Goal: Task Accomplishment & Management: Use online tool/utility

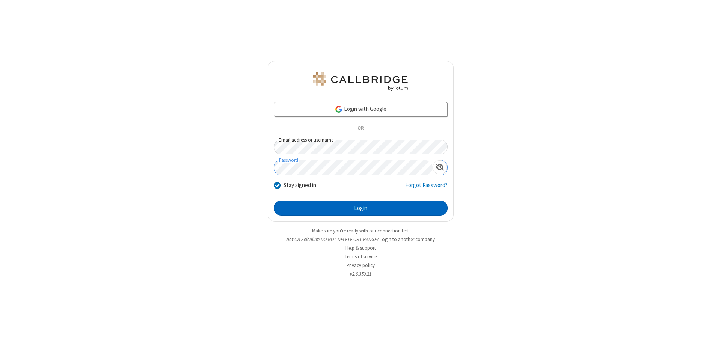
click at [360, 208] on button "Login" at bounding box center [361, 207] width 174 height 15
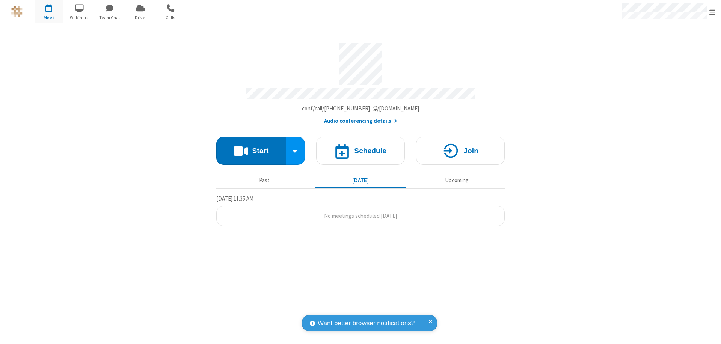
click at [251, 147] on button "Start" at bounding box center [250, 151] width 69 height 28
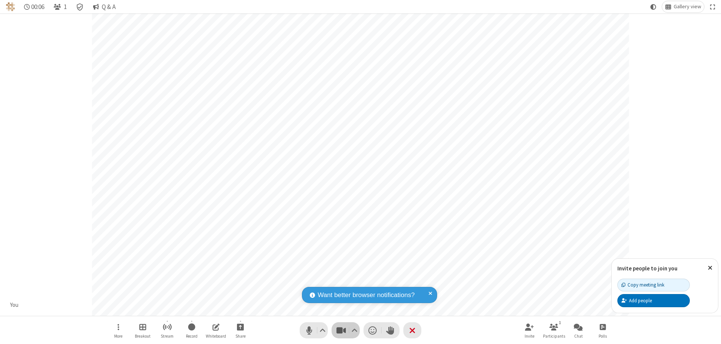
click at [341, 330] on span "Stop video (⌘+Shift+V)" at bounding box center [340, 330] width 11 height 11
click at [341, 330] on span "Start video (⌘+Shift+V)" at bounding box center [340, 330] width 11 height 11
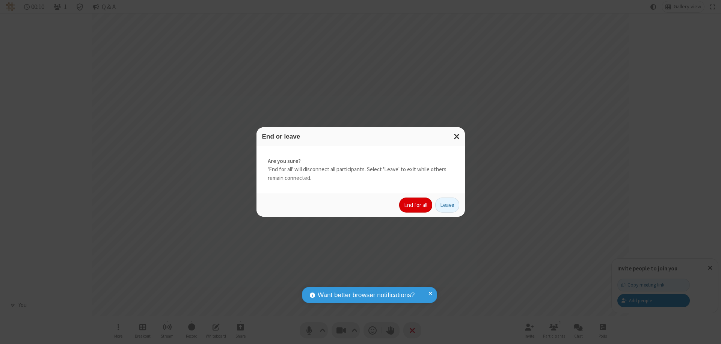
click at [416, 205] on button "End for all" at bounding box center [415, 204] width 33 height 15
